Goal: Find specific page/section

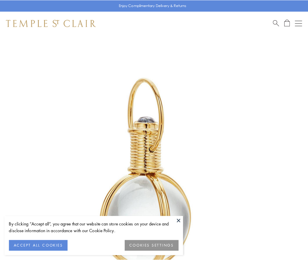
scroll to position [153, 0]
